Goal: Find specific page/section: Find specific page/section

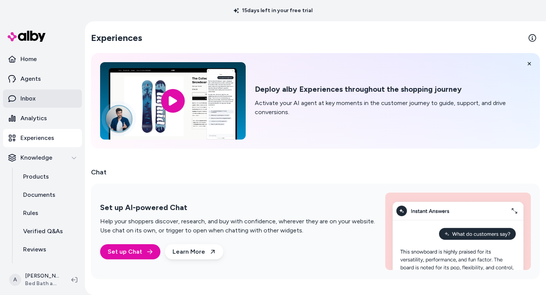
scroll to position [120, 0]
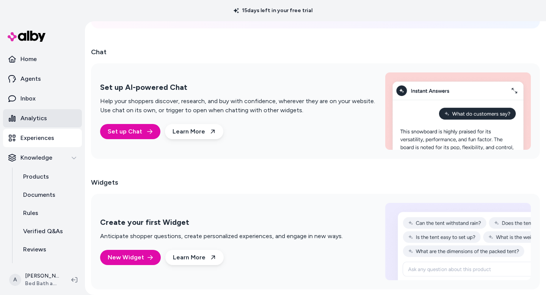
click at [32, 127] on link "Analytics" at bounding box center [42, 118] width 79 height 18
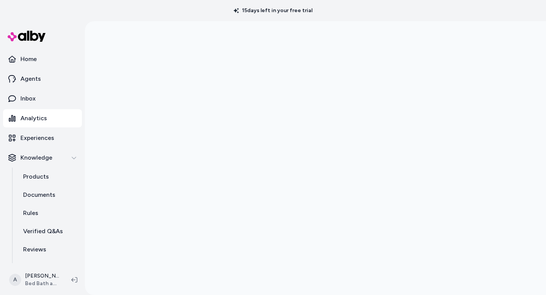
scroll to position [21, 0]
click at [39, 116] on p "Analytics" at bounding box center [33, 118] width 27 height 9
click at [45, 60] on link "Home" at bounding box center [42, 59] width 79 height 18
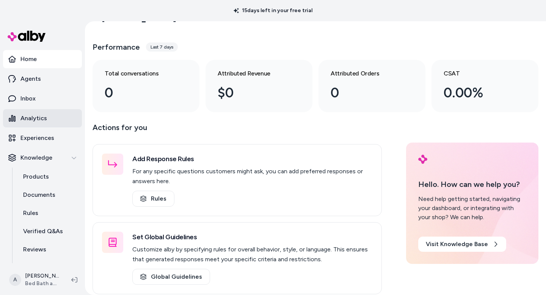
click at [53, 121] on link "Analytics" at bounding box center [42, 118] width 79 height 18
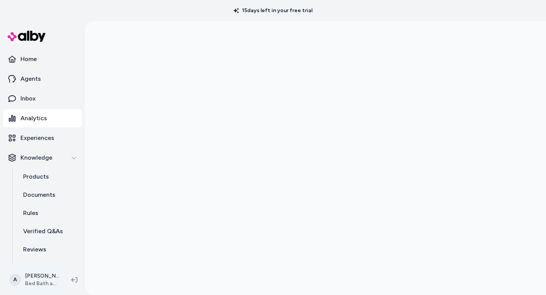
click at [51, 281] on html "15 days left in your free trial Home Agents Inbox Analytics Experiences Knowled…" at bounding box center [273, 147] width 546 height 295
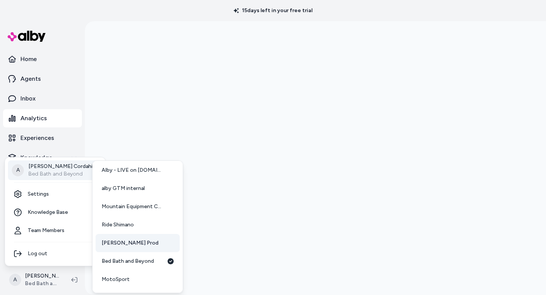
scroll to position [56, 0]
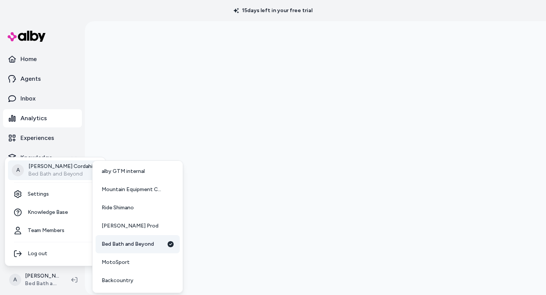
click at [122, 240] on span "Bed Bath and Beyond" at bounding box center [128, 244] width 52 height 8
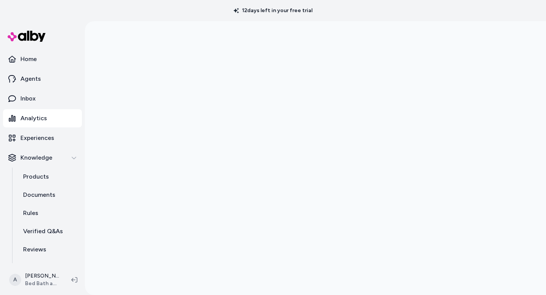
scroll to position [21, 0]
